Goal: Task Accomplishment & Management: Complete application form

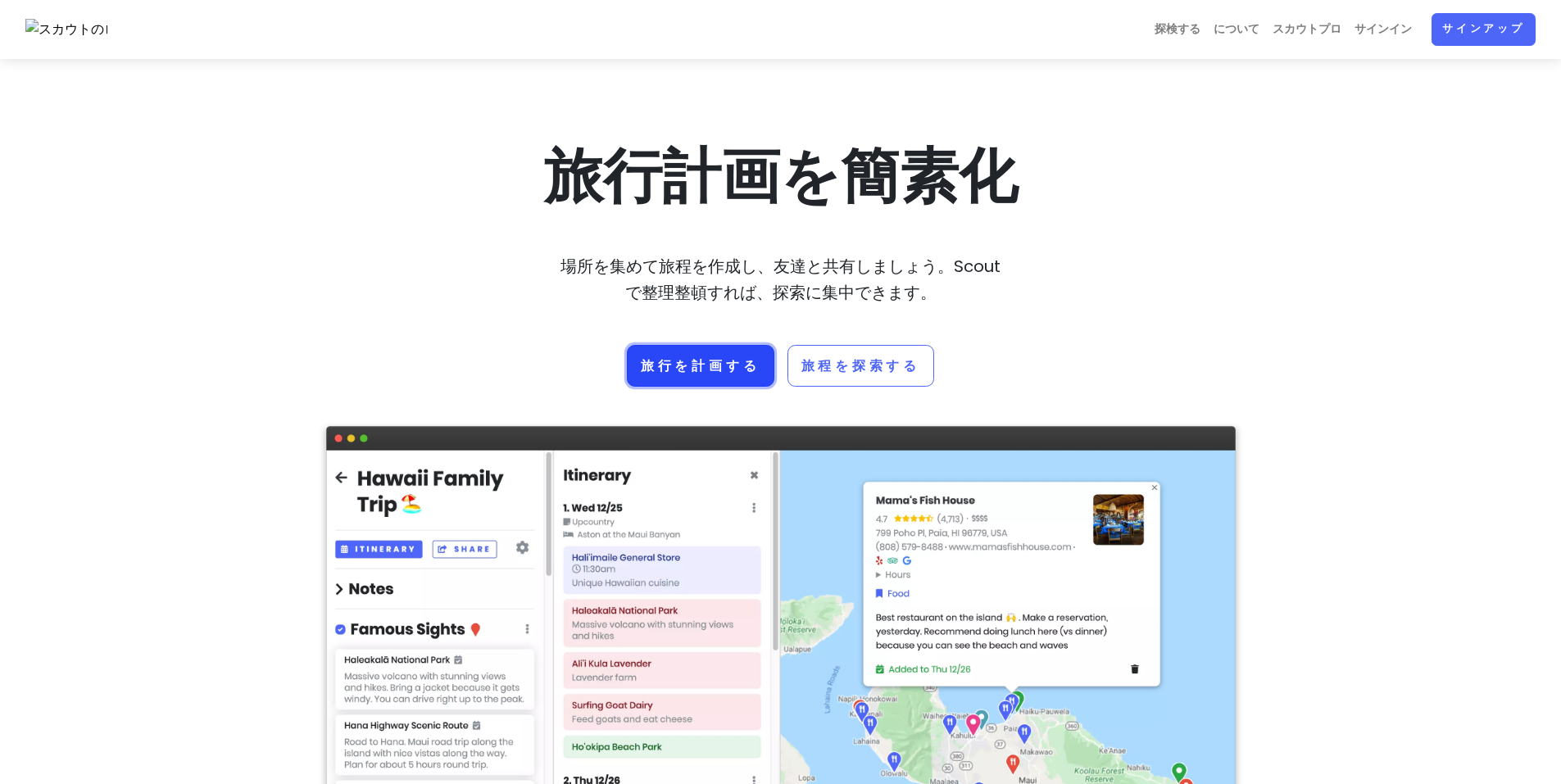
click at [701, 373] on font "旅行を計画する" at bounding box center [701, 366] width 120 height 18
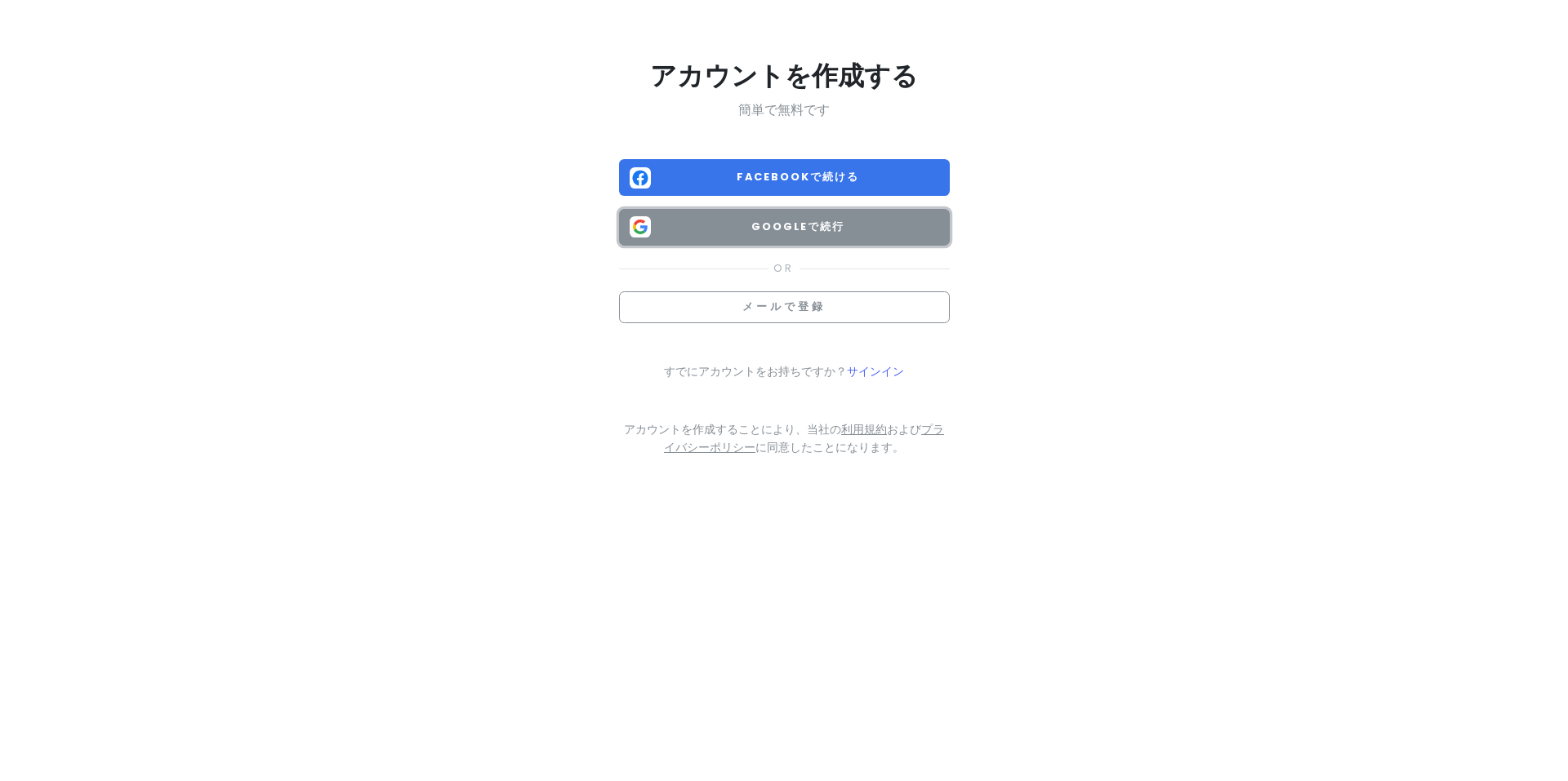
click at [859, 236] on button "Googleで続行" at bounding box center [785, 228] width 331 height 37
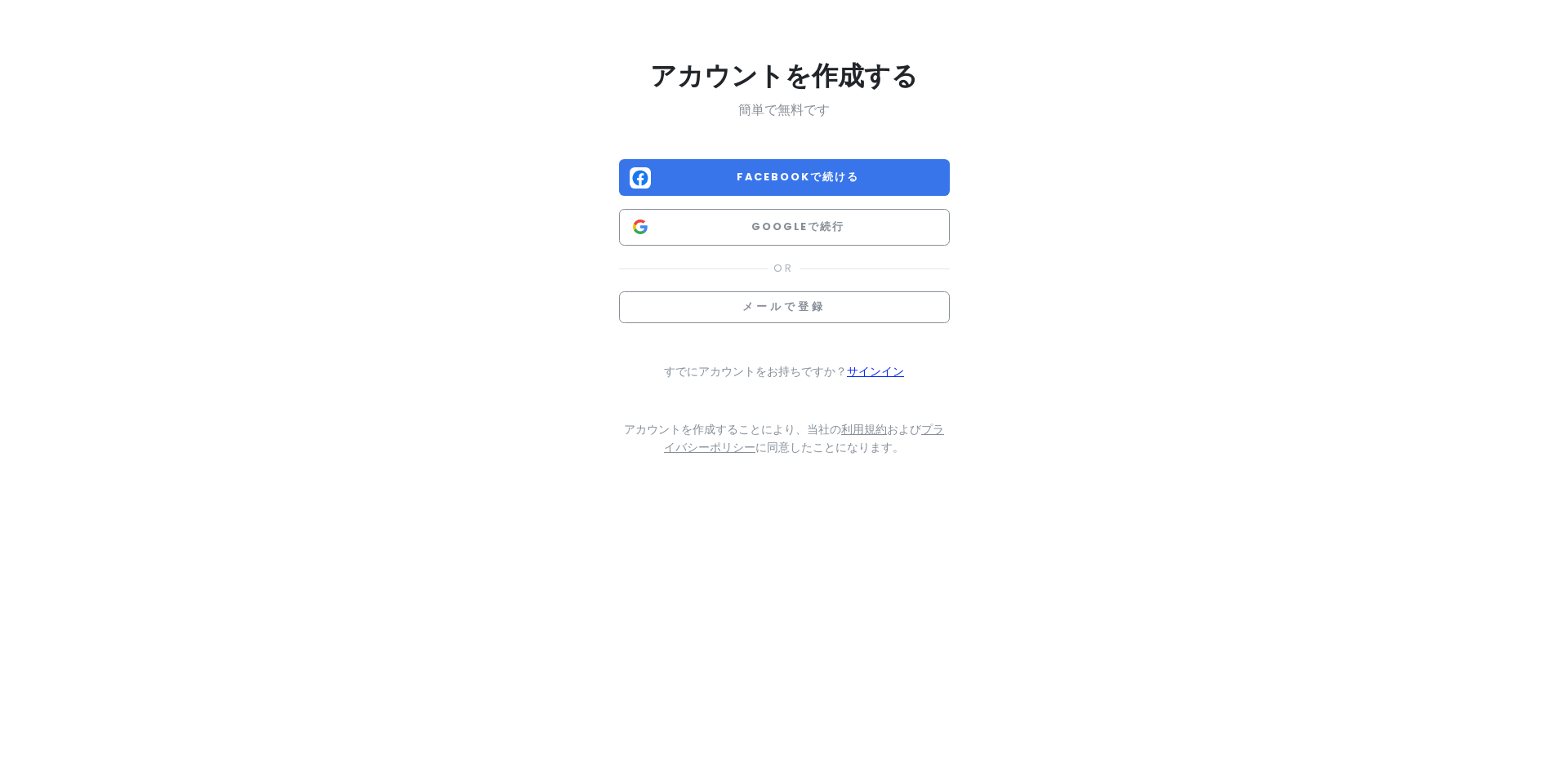
click at [883, 374] on font "サインイン" at bounding box center [875, 371] width 57 height 17
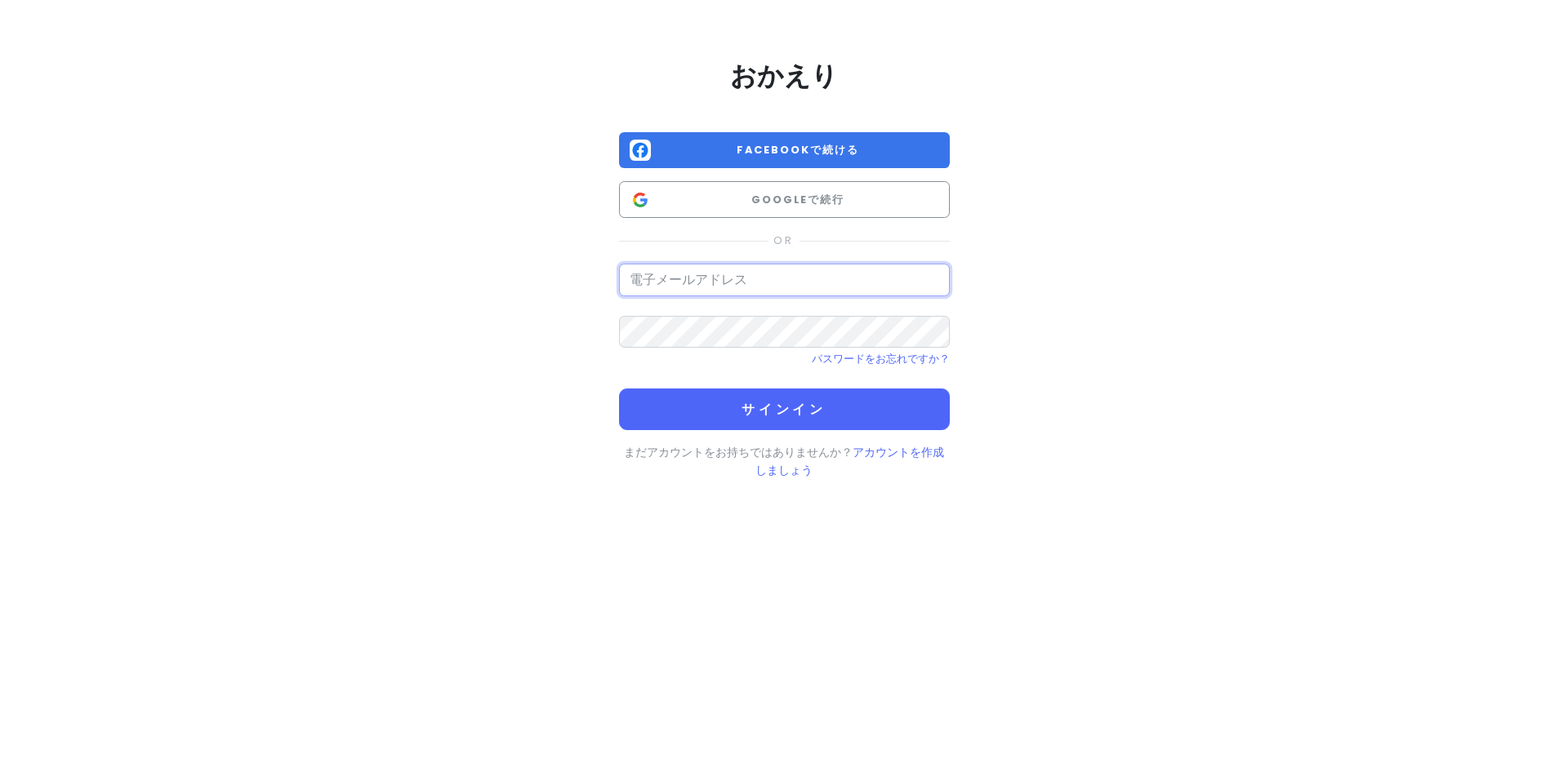
click at [684, 275] on input "email" at bounding box center [785, 279] width 331 height 32
type input "K"
type input "こ"
type input "kobukappi@gmail.com"
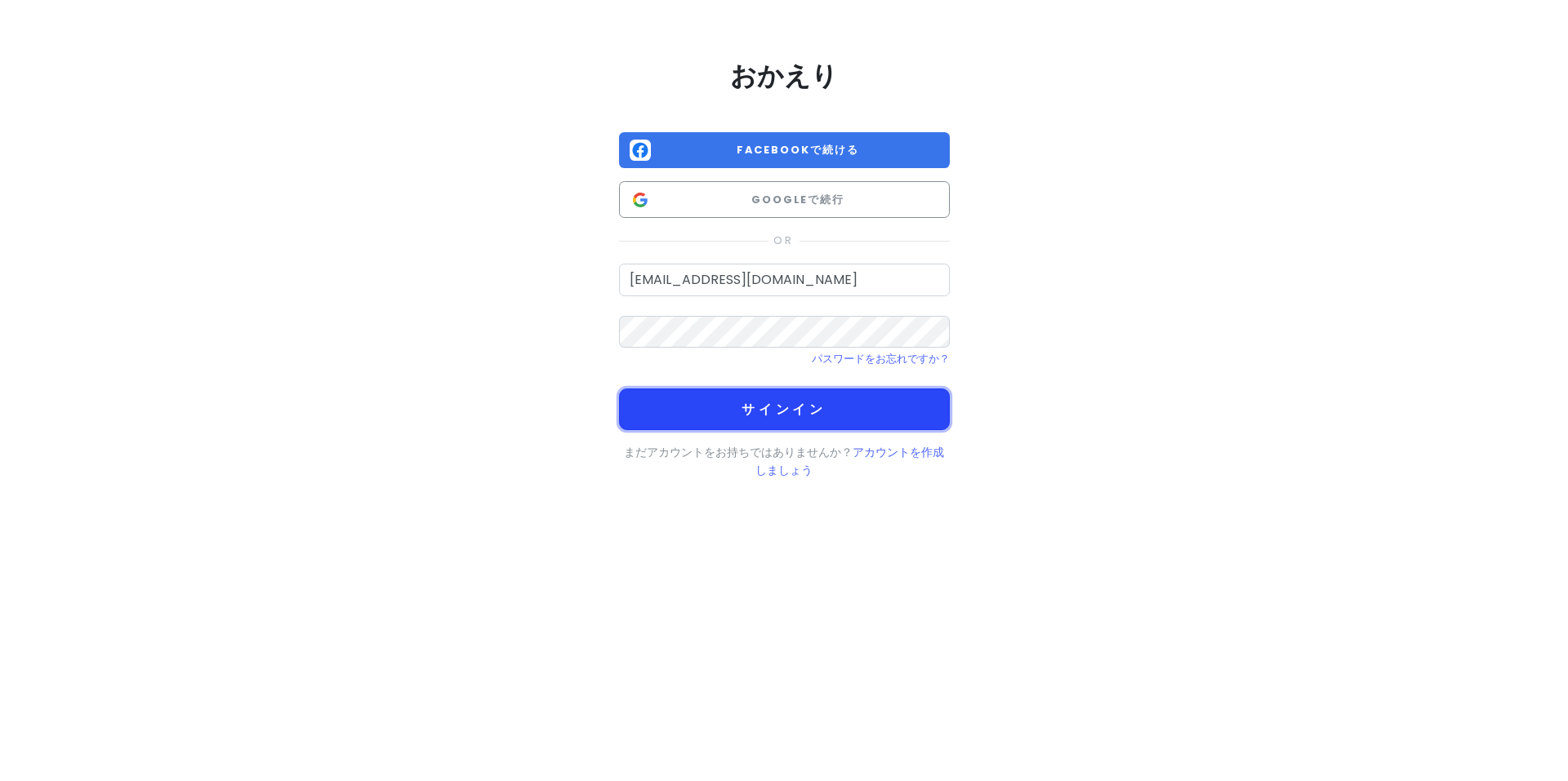
click at [828, 414] on button "サインイン" at bounding box center [785, 410] width 331 height 42
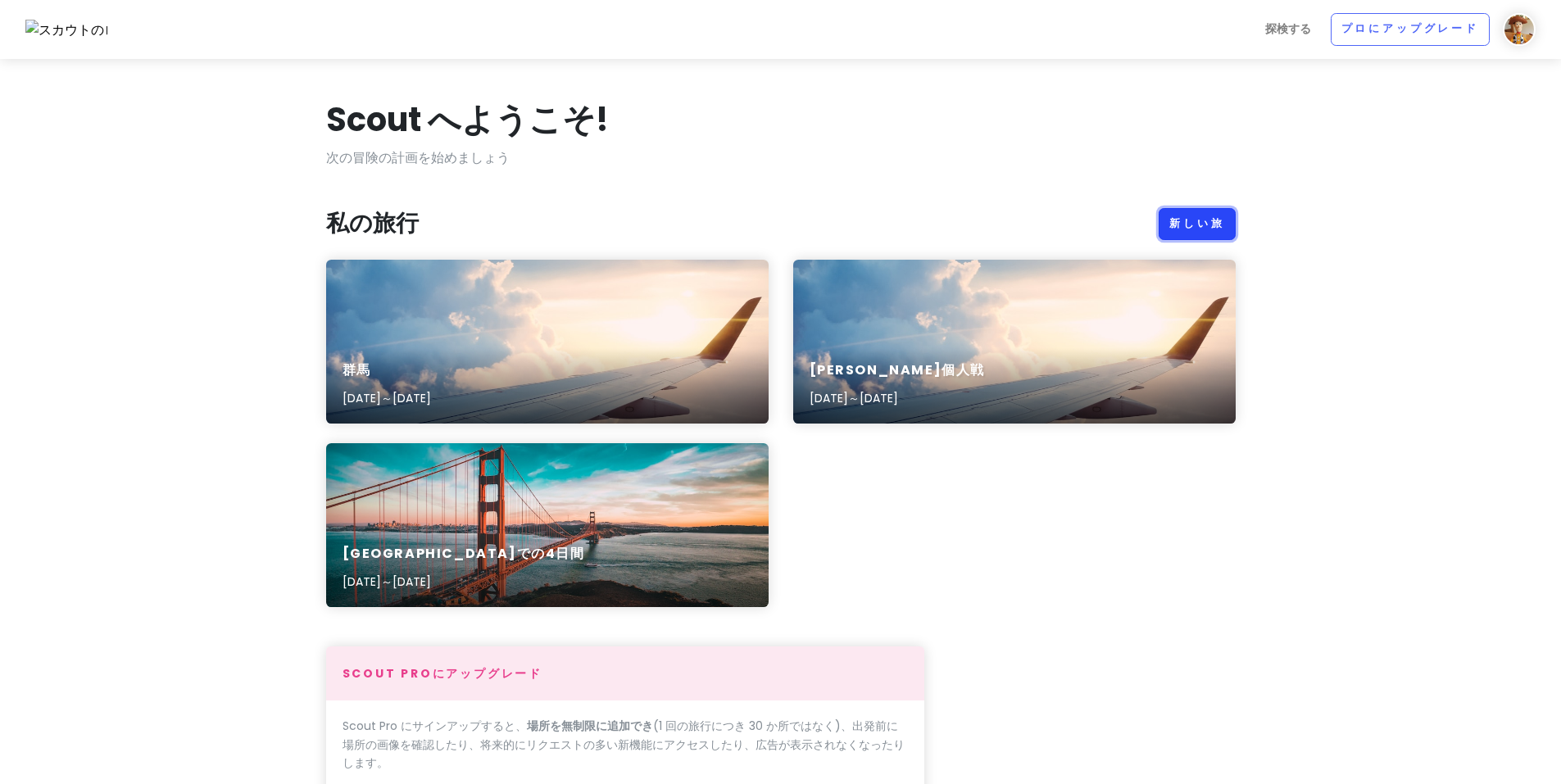
click at [1209, 215] on link "新しい旅" at bounding box center [1197, 224] width 76 height 33
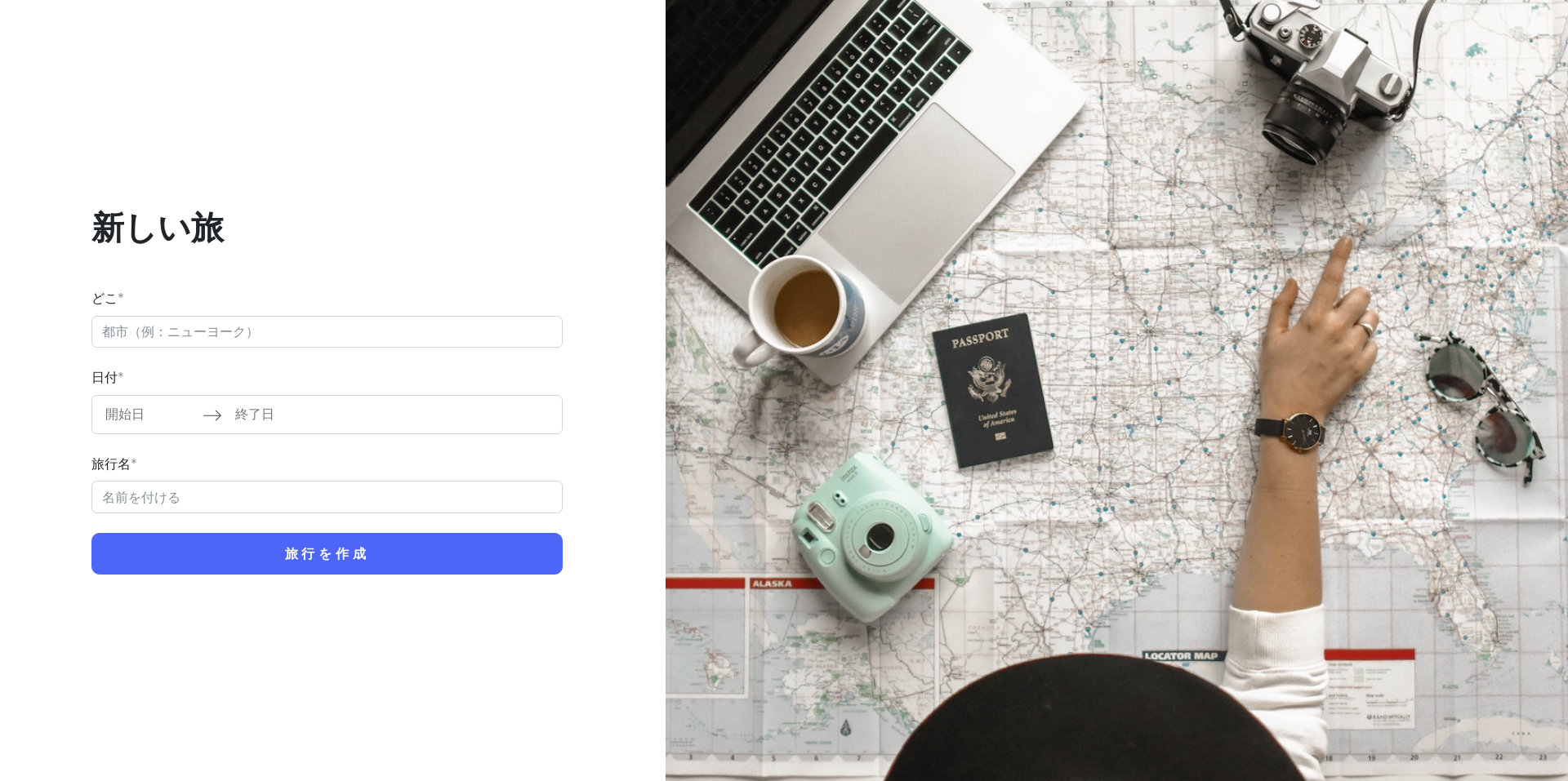
click at [246, 337] on input "どこ *" at bounding box center [327, 332] width 471 height 32
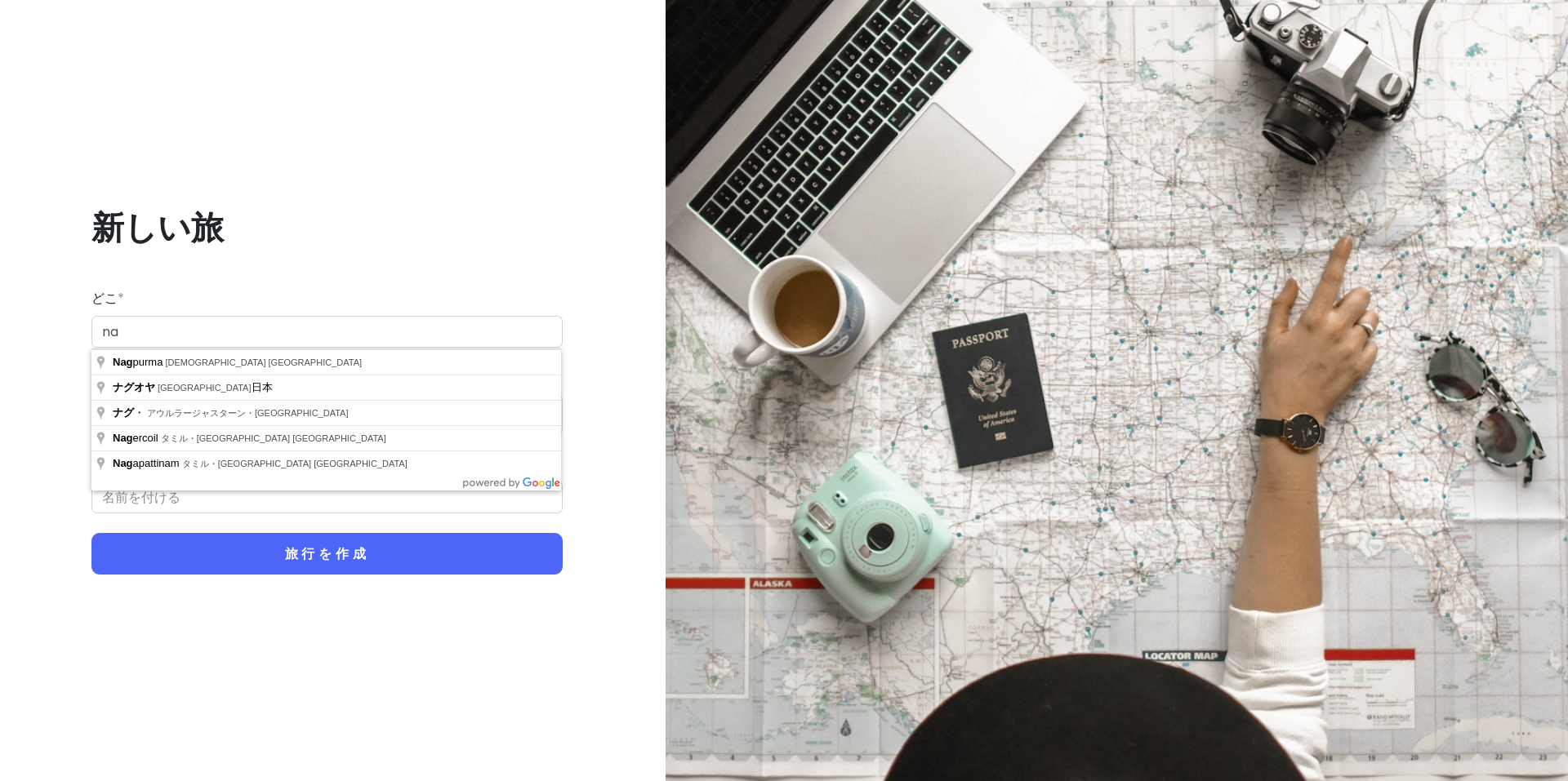
type input "n"
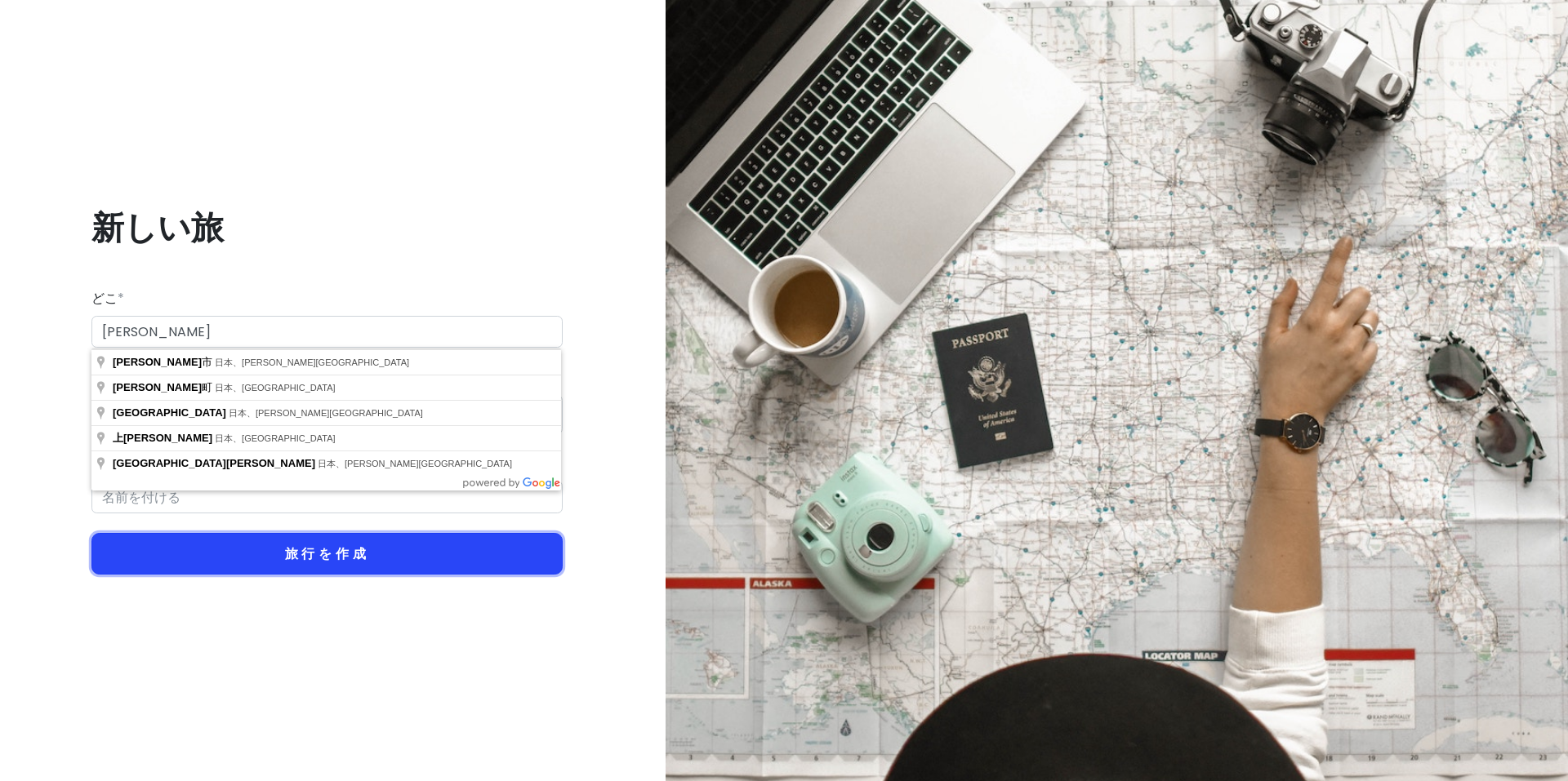
click at [350, 559] on font "旅行を作成" at bounding box center [327, 553] width 85 height 18
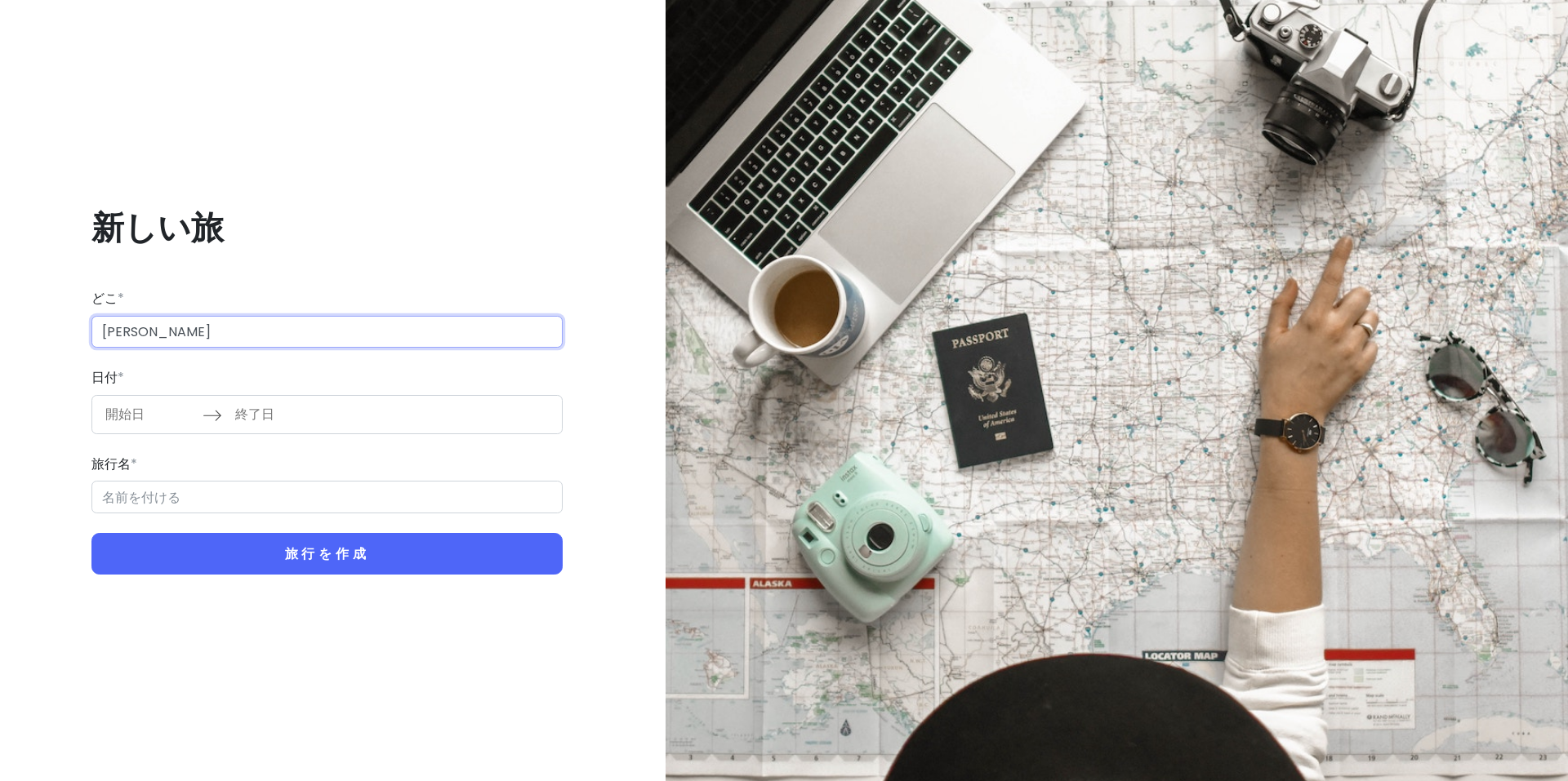
click at [175, 324] on input "長野" at bounding box center [327, 332] width 471 height 32
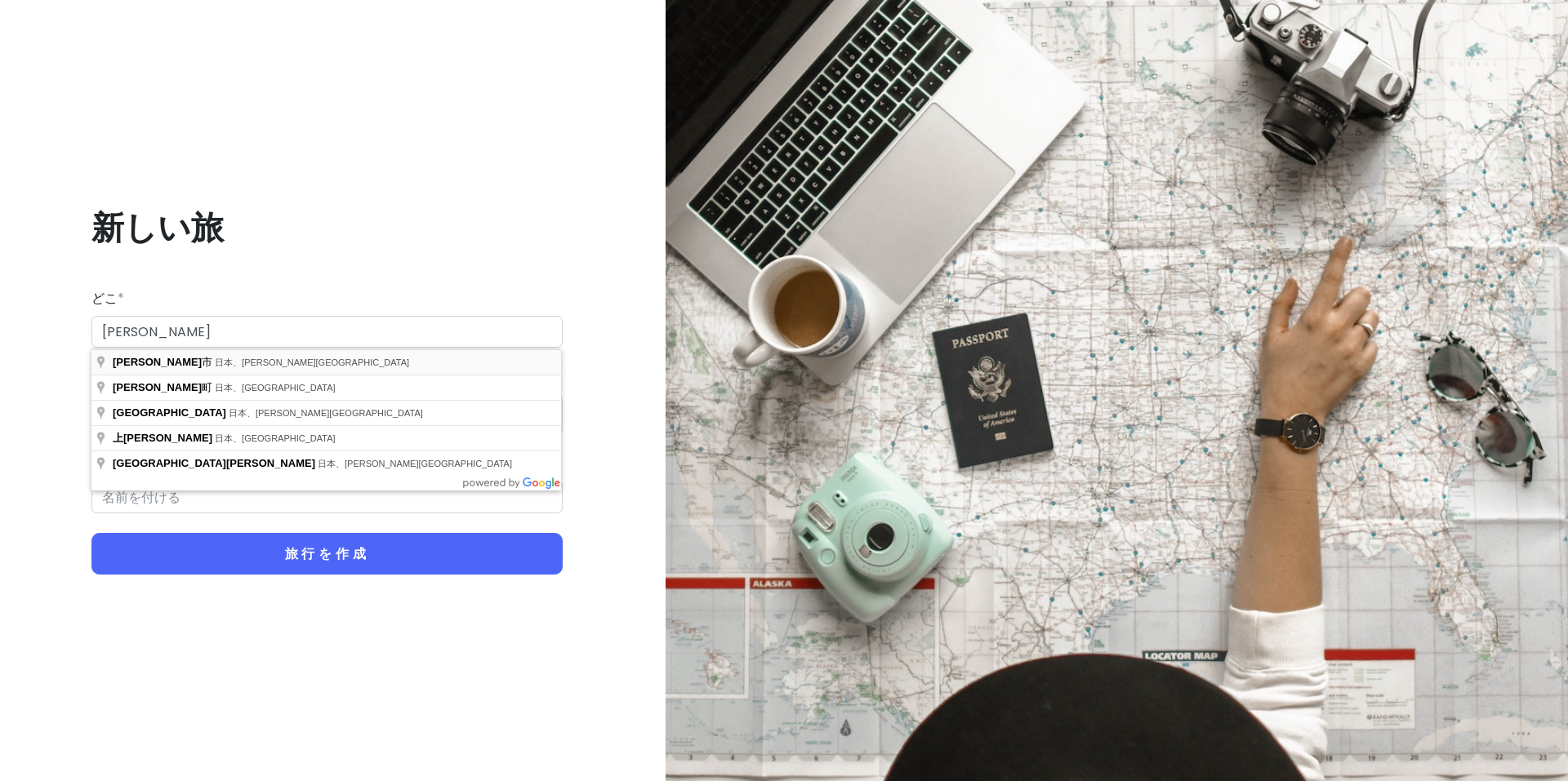
type input "日本、長野県長野市"
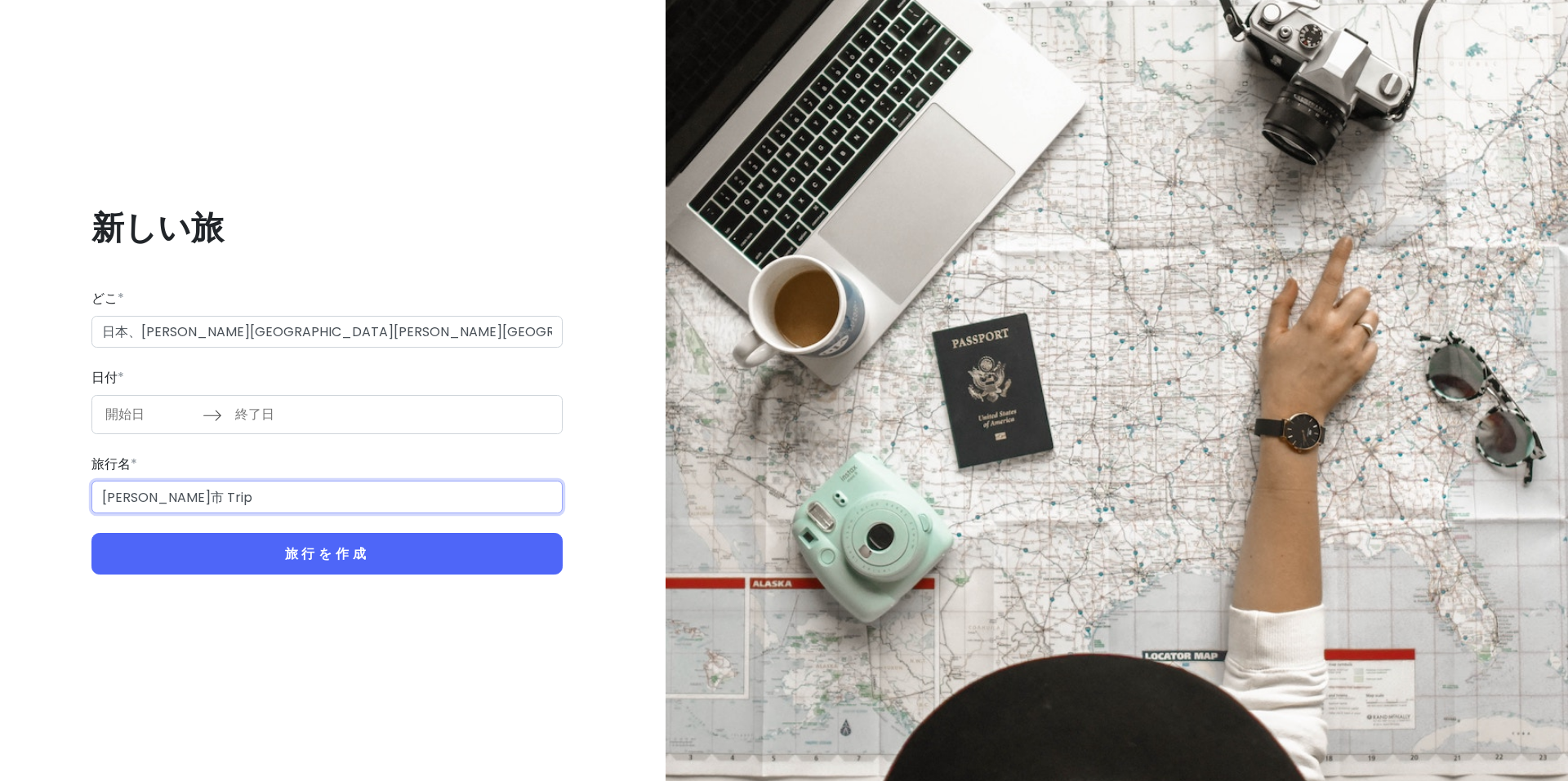
click at [145, 500] on input "長野市 Trip" at bounding box center [327, 496] width 471 height 32
drag, startPoint x: 192, startPoint y: 495, endPoint x: -192, endPoint y: 492, distance: 384.0
click at [0, 492] on html "新しい旅 どこ * 日本、長野県長野市 日付 * カレンダーを操作して日付を選択するには、先に進んでください。疑問符キーを押すと、日付変更のキーボードショート…" at bounding box center [784, 390] width 1568 height 781
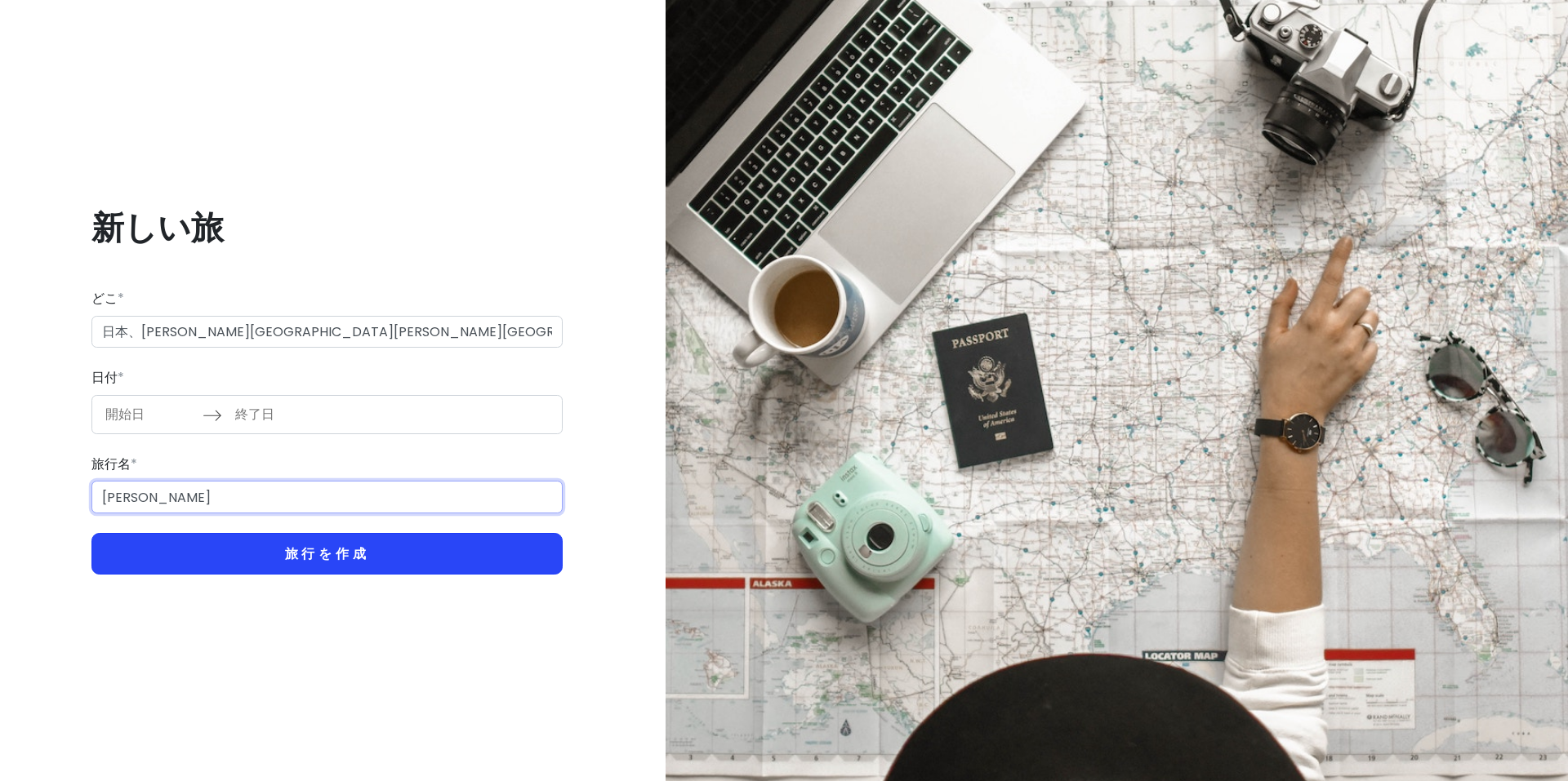
type input "長野"
click at [305, 559] on font "旅行を作成" at bounding box center [327, 553] width 85 height 18
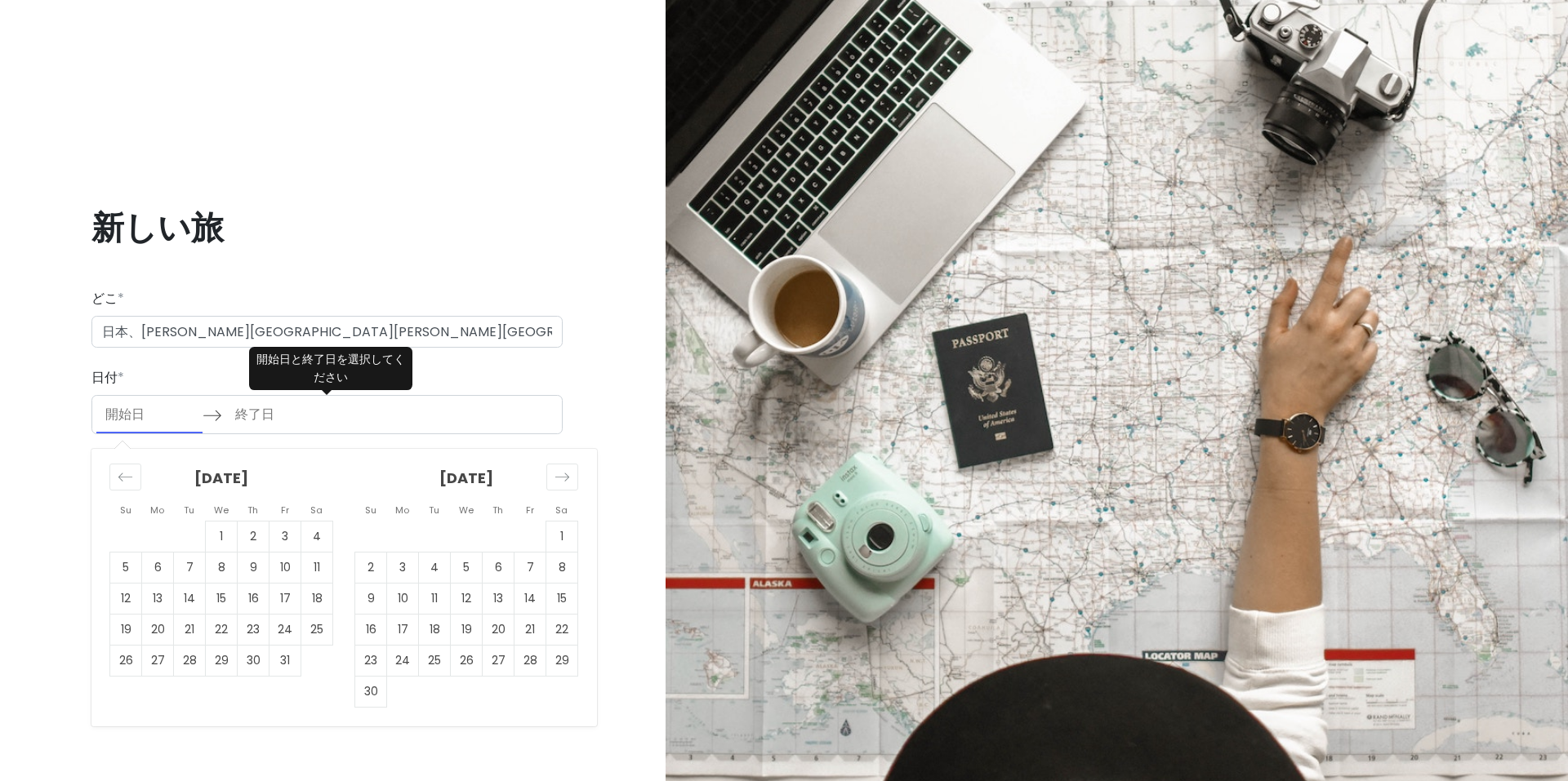
click at [150, 415] on input "開始日" at bounding box center [149, 414] width 106 height 38
click at [250, 543] on font "2" at bounding box center [252, 537] width 6 height 17
type input "10/02/2025"
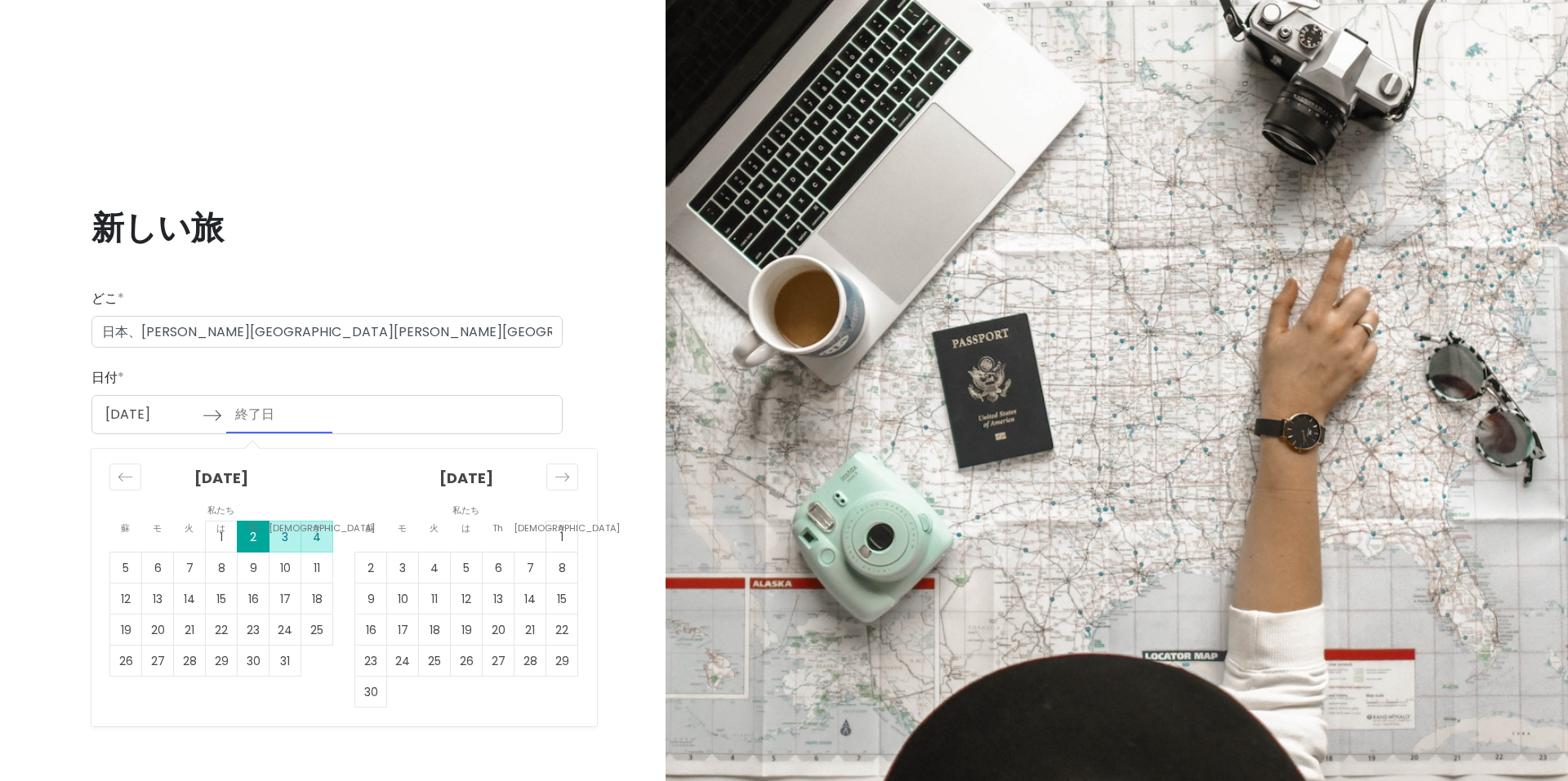
click at [315, 546] on td "4" at bounding box center [317, 536] width 32 height 31
type input "10/04/2025"
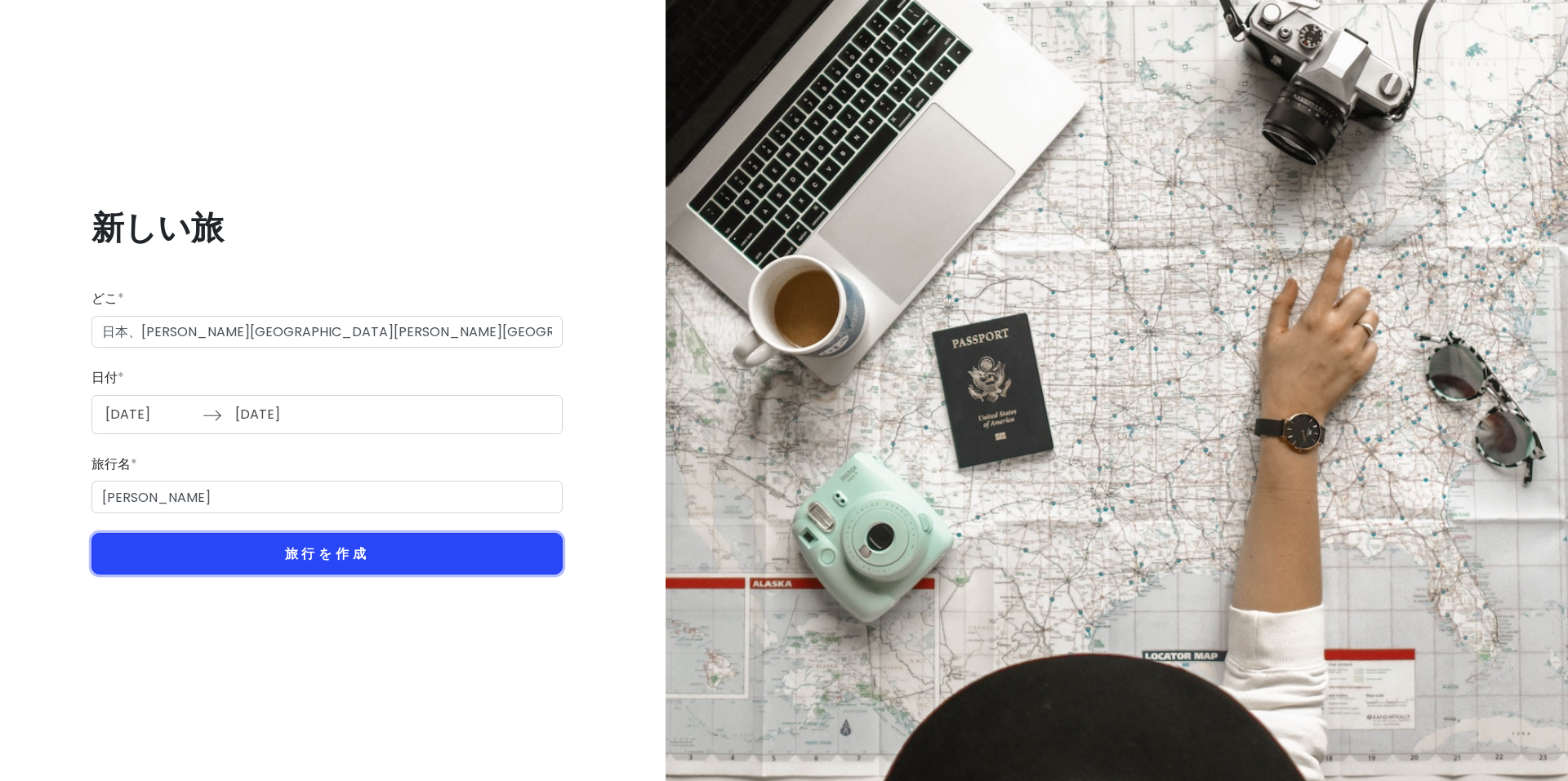
click at [327, 552] on font "旅行を作成" at bounding box center [327, 553] width 85 height 18
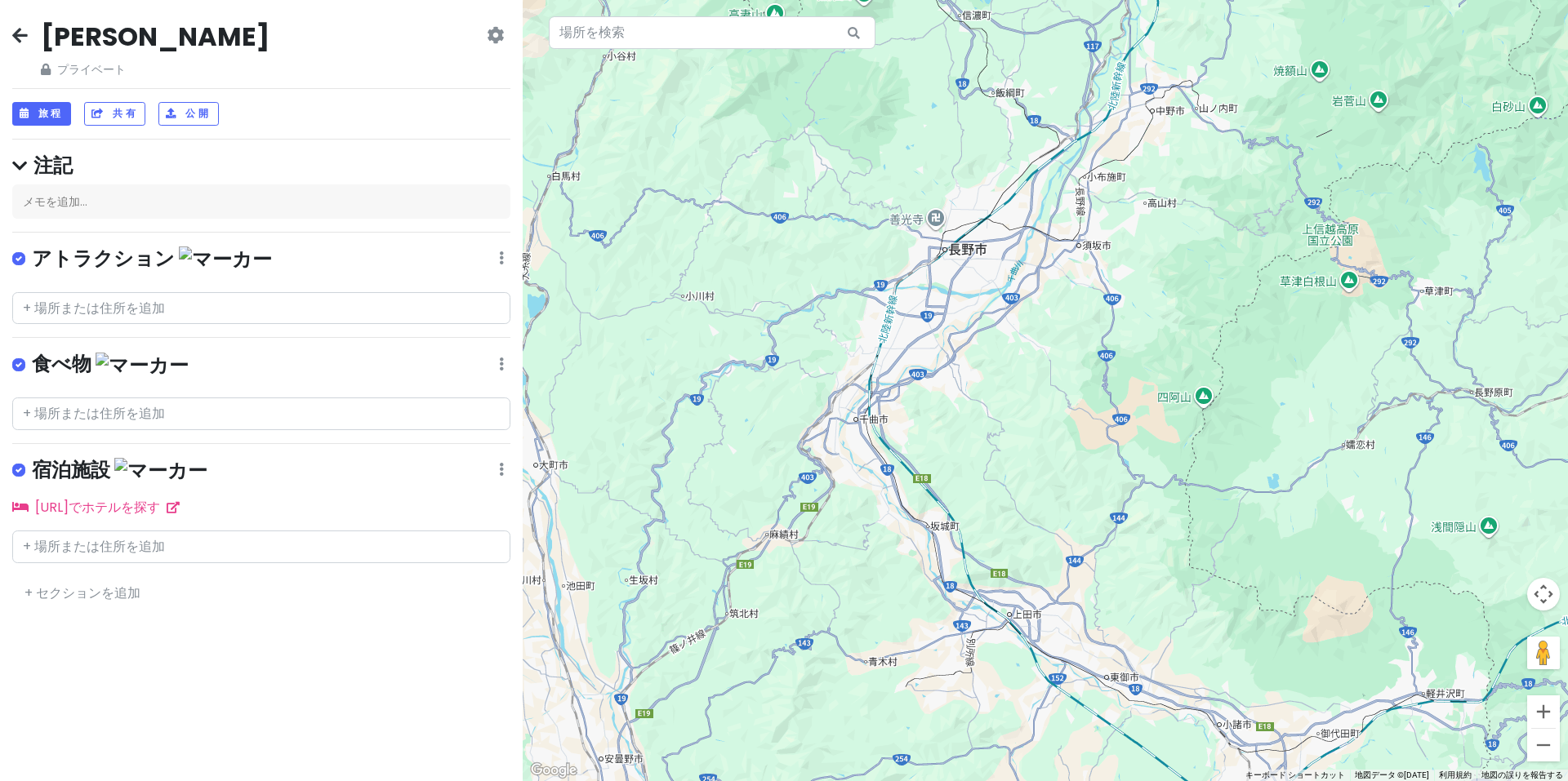
drag, startPoint x: 830, startPoint y: 264, endPoint x: 917, endPoint y: 183, distance: 118.9
click at [919, 178] on div at bounding box center [1046, 390] width 1046 height 781
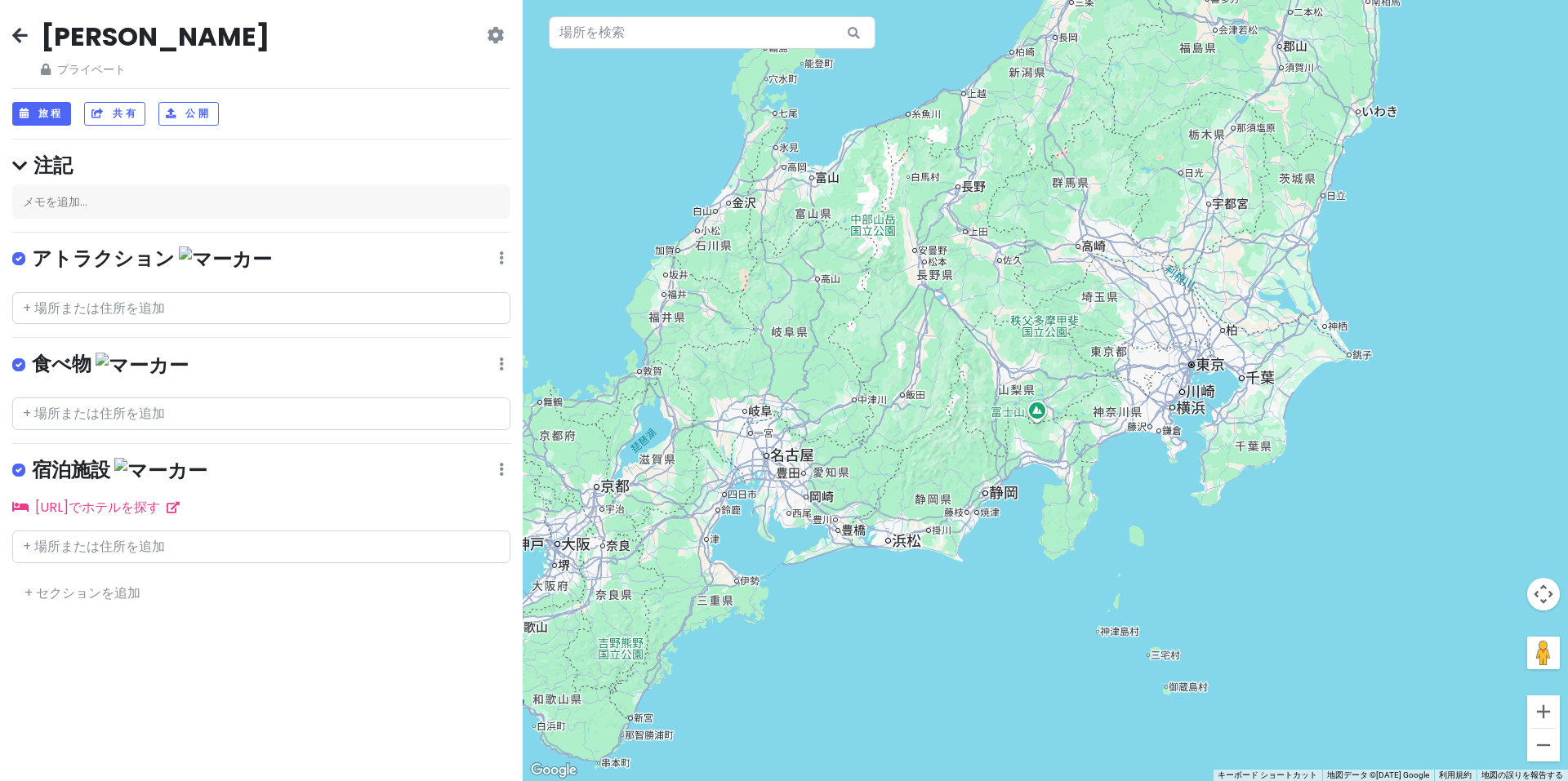
drag, startPoint x: 862, startPoint y: 427, endPoint x: 973, endPoint y: 330, distance: 147.4
click at [973, 330] on div at bounding box center [1046, 390] width 1046 height 781
